Goal: Check status

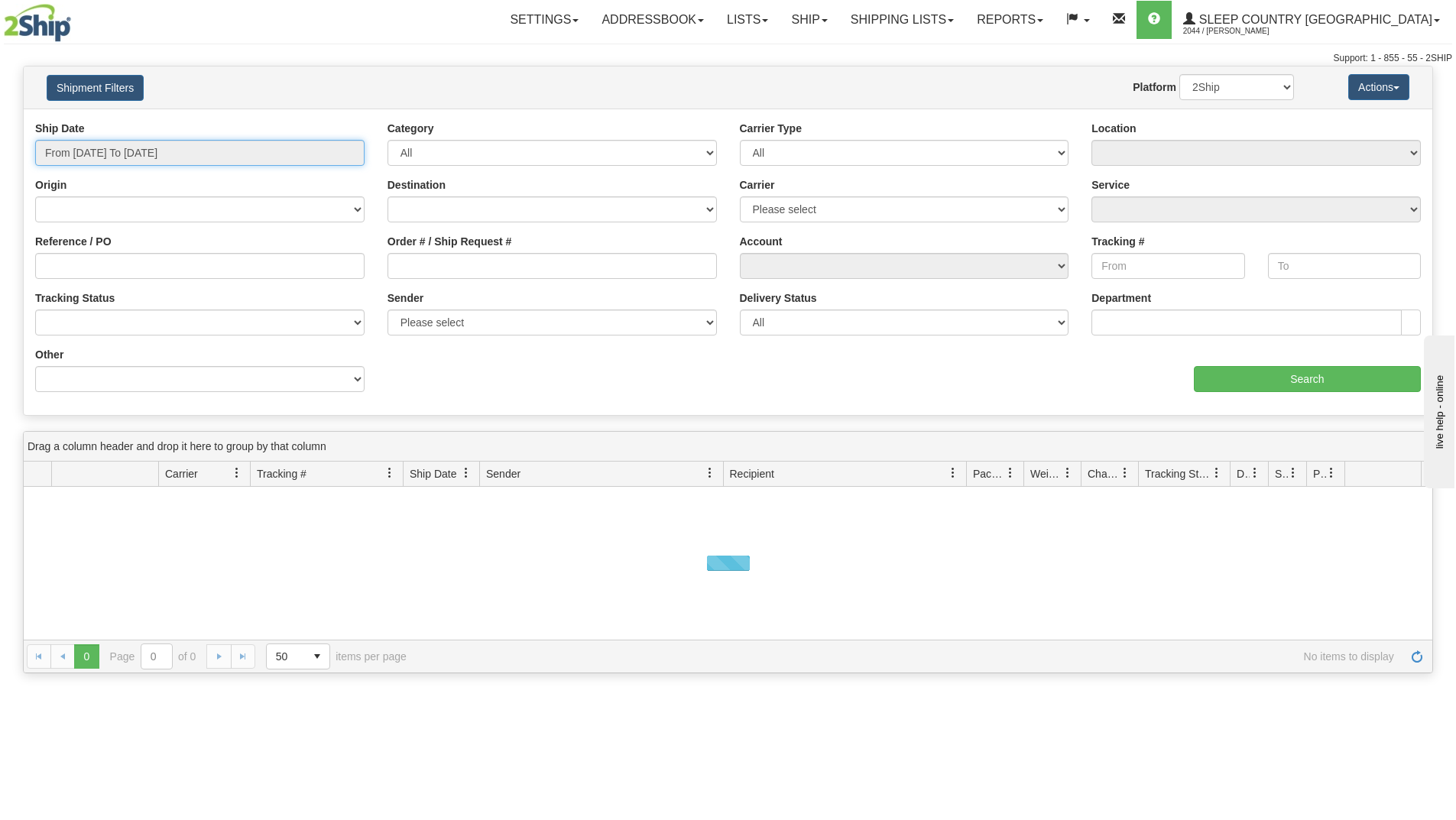
click at [279, 142] on input "From [DATE] To [DATE]" at bounding box center [200, 153] width 330 height 26
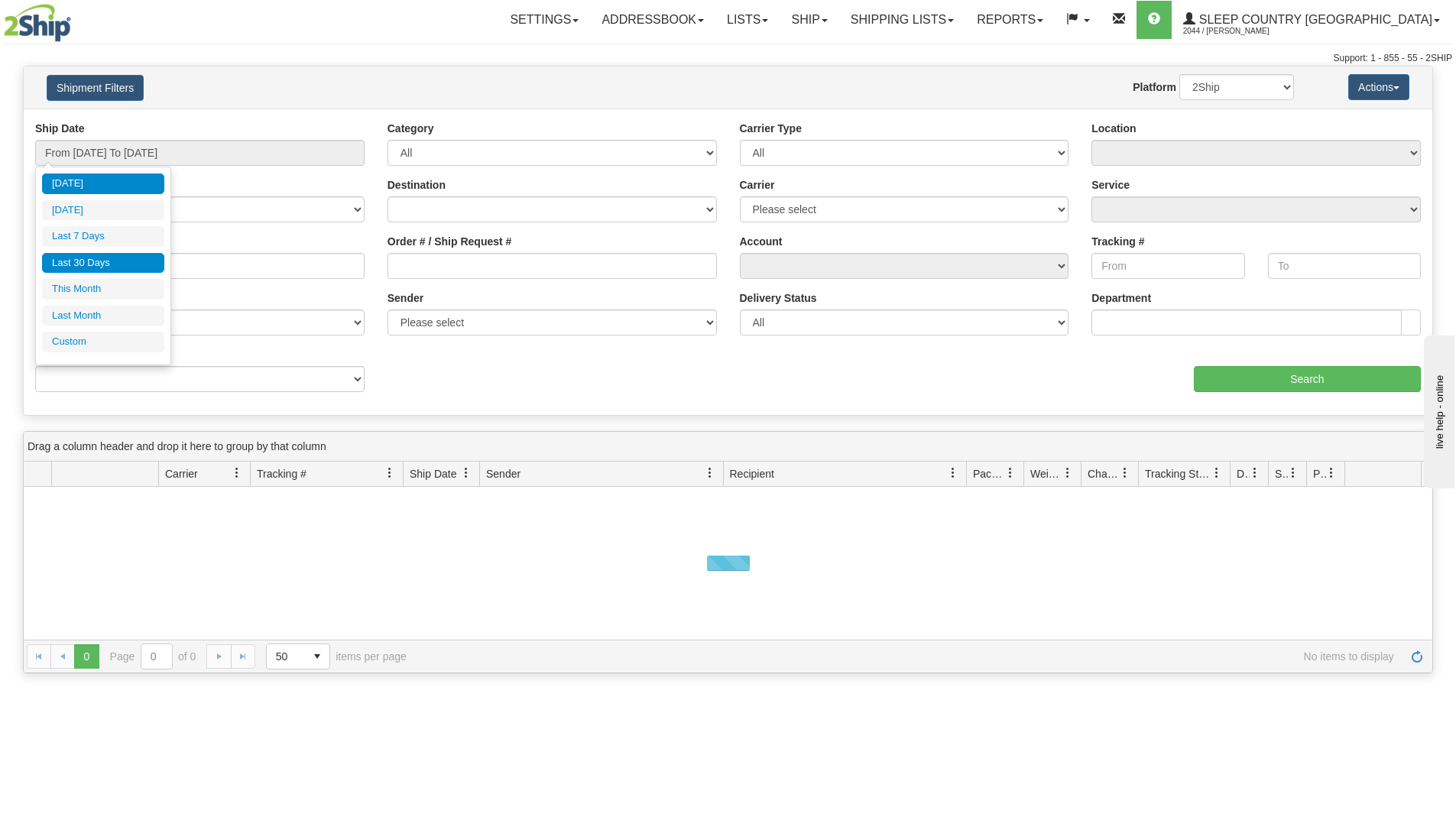
click at [105, 258] on li "Last 30 Days" at bounding box center [104, 263] width 123 height 21
type input "From [DATE] To [DATE]"
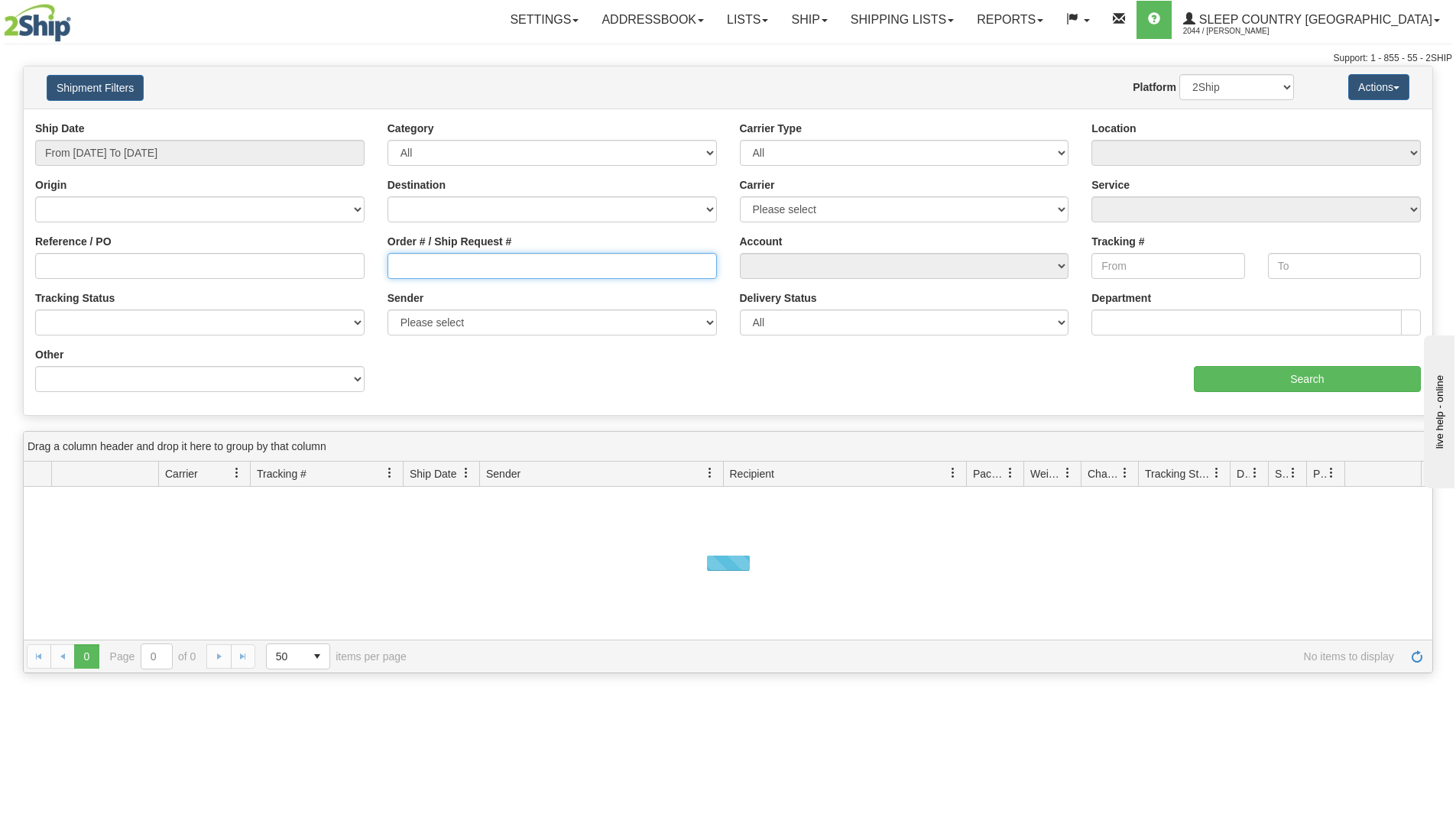
click at [442, 264] on input "Order # / Ship Request #" at bounding box center [552, 266] width 330 height 26
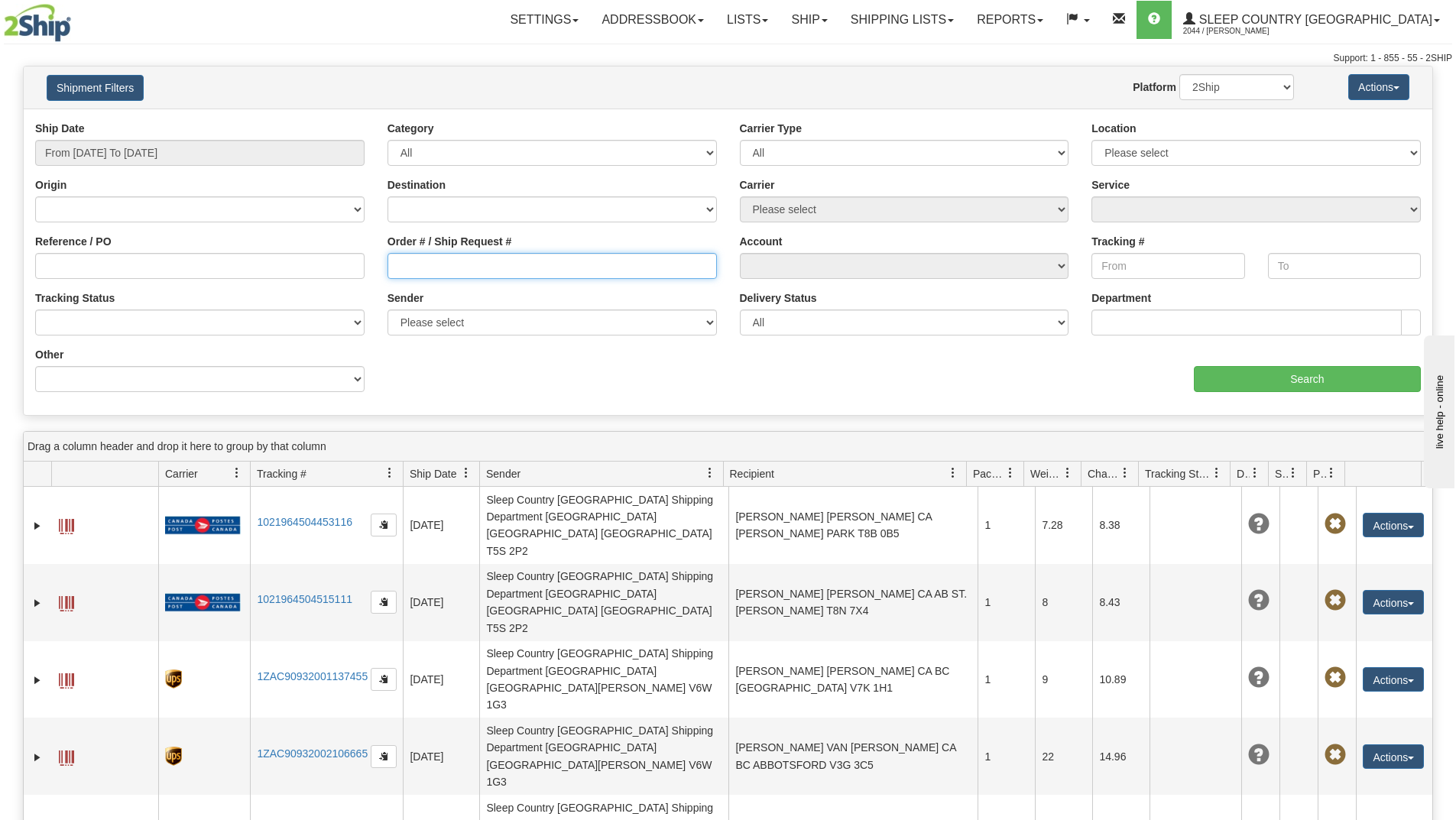
paste input "9002I053492"
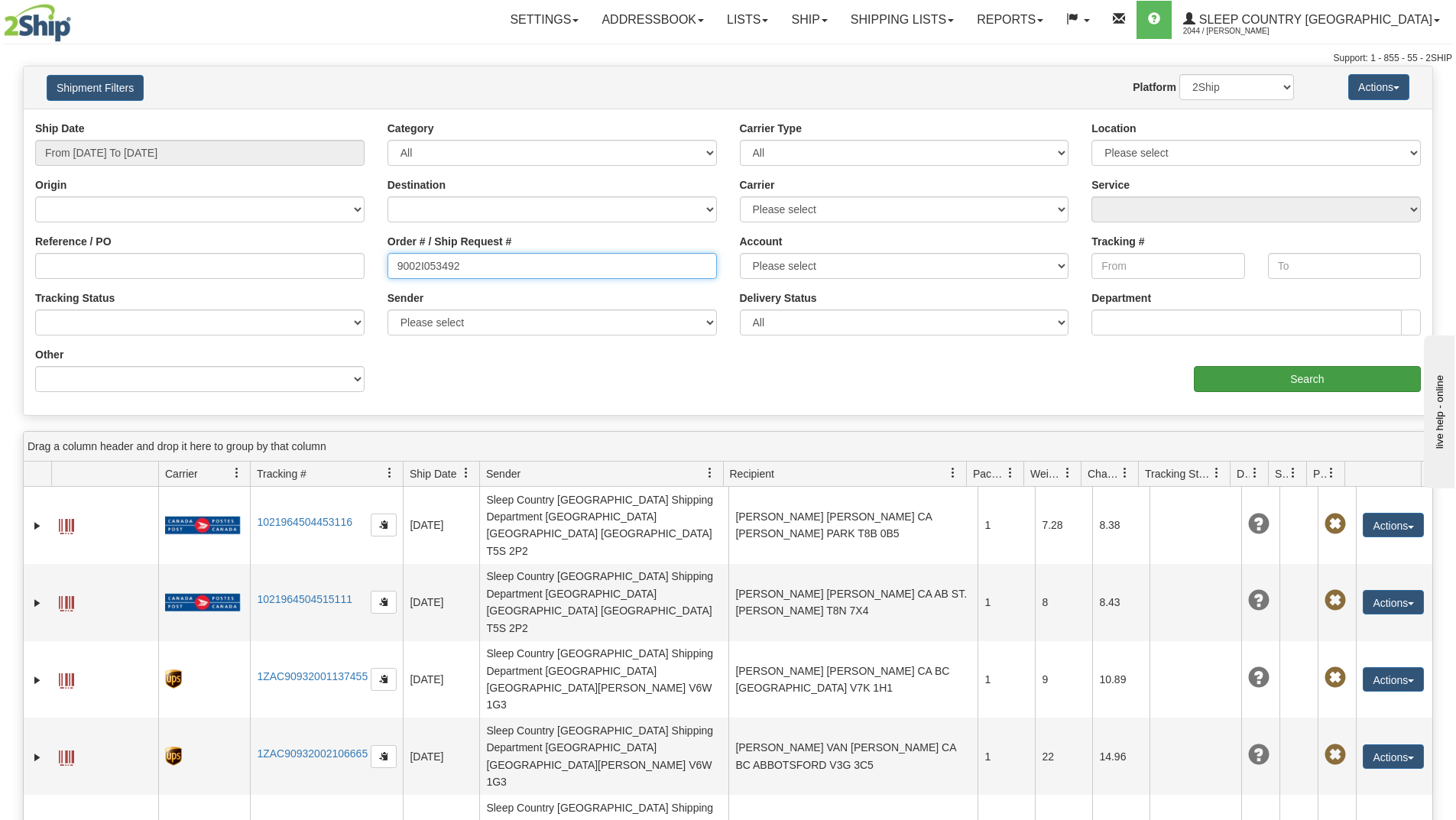
type input "9002I053492"
click at [1216, 370] on input "Search" at bounding box center [1307, 380] width 227 height 26
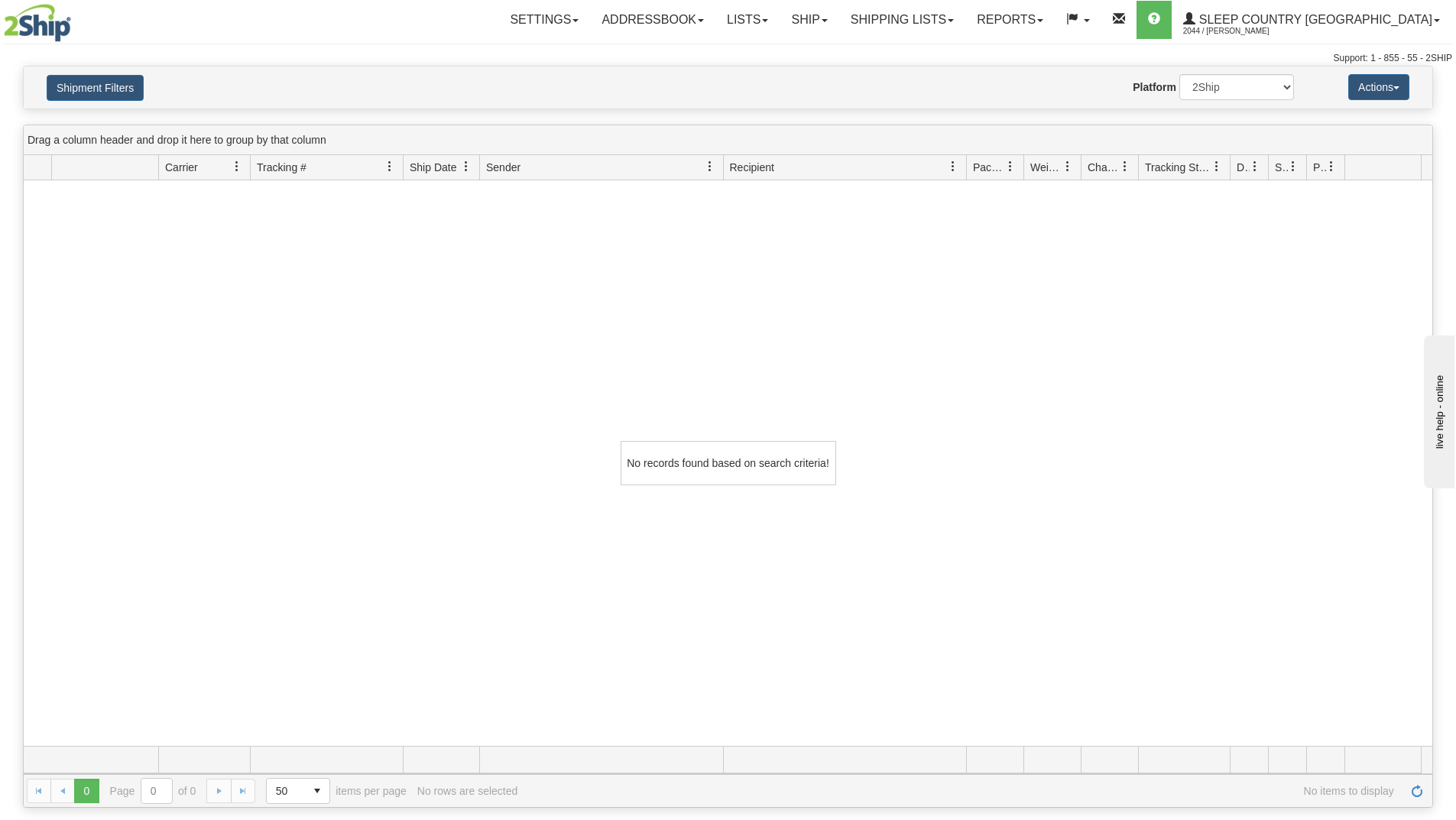
click at [169, 430] on div "No records found based on search criteria!" at bounding box center [728, 463] width 1409 height 566
